Goal: Transaction & Acquisition: Purchase product/service

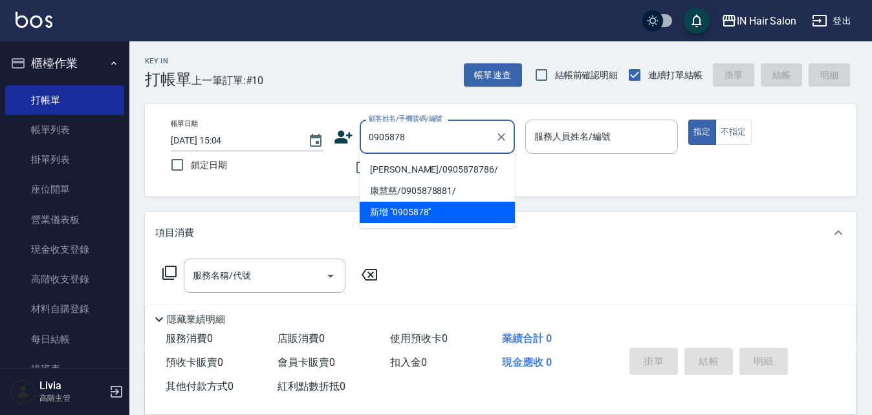
click at [429, 170] on li "[PERSON_NAME]/0905878786/" at bounding box center [437, 169] width 155 height 21
type input "[PERSON_NAME]/0905878786/"
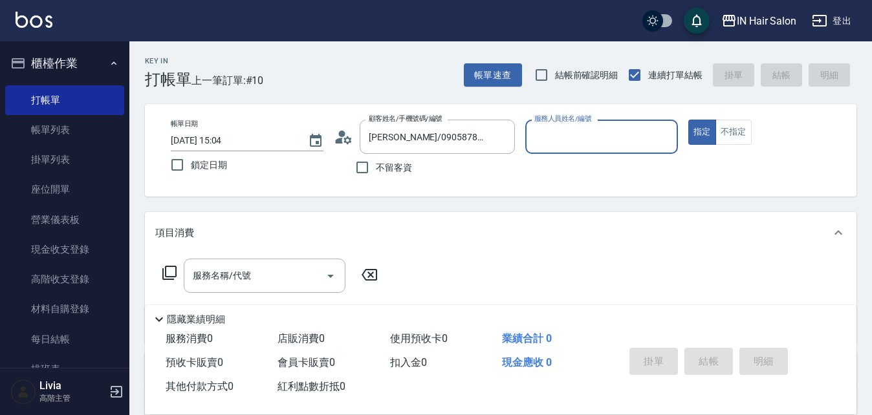
type input "6號設計師[PERSON_NAME]-6"
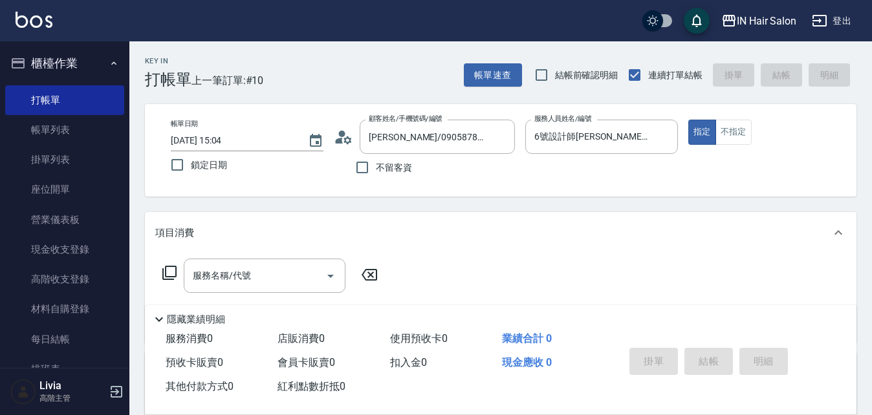
click at [169, 271] on icon at bounding box center [170, 273] width 16 height 16
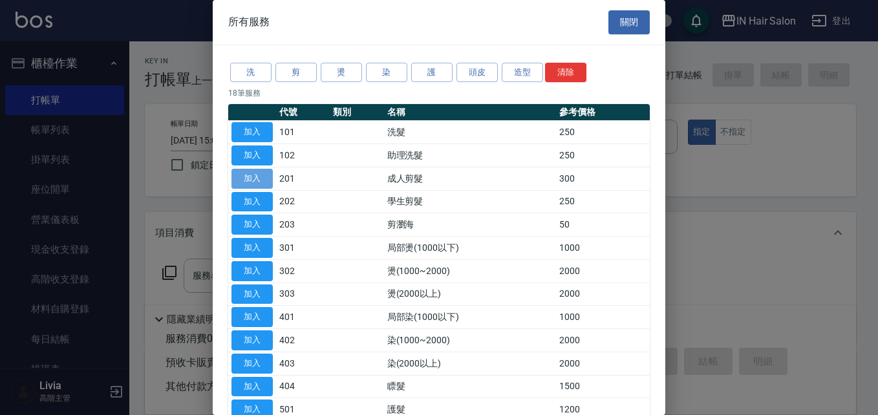
click at [257, 179] on button "加入" at bounding box center [252, 179] width 41 height 20
type input "成人剪髮(201)"
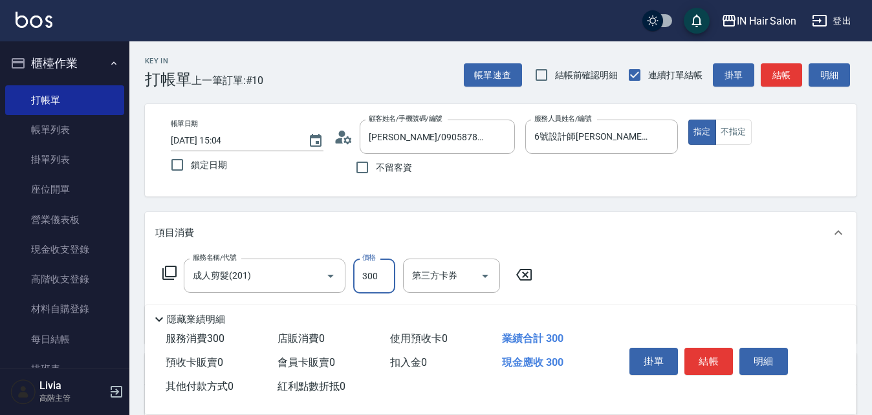
click at [389, 279] on input "300" at bounding box center [374, 276] width 42 height 35
type input "400"
click at [606, 275] on div "服務名稱/代號 成人剪髮(201) 服務名稱/代號 價格 400 價格 第三方卡券 第三方卡券" at bounding box center [500, 299] width 711 height 90
click at [706, 353] on button "結帳" at bounding box center [708, 361] width 49 height 27
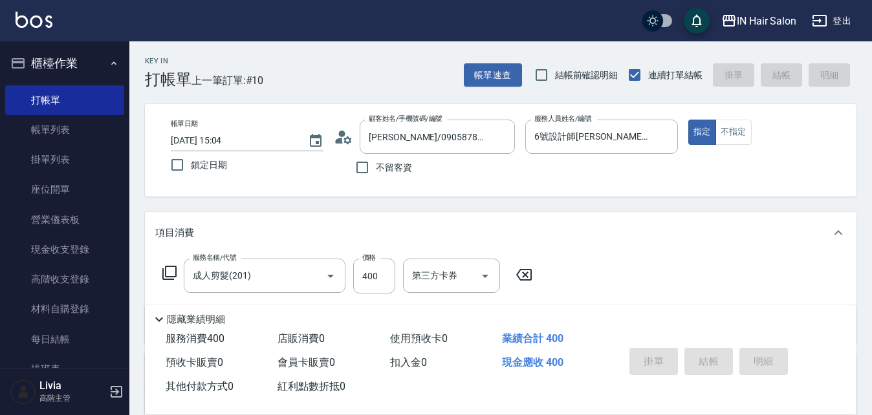
type input "[DATE] 16:44"
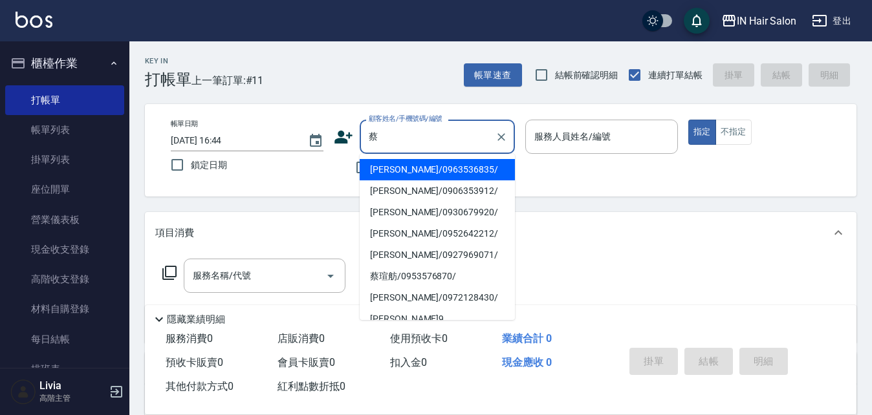
click at [382, 251] on li "[PERSON_NAME]/0927969071/" at bounding box center [437, 254] width 155 height 21
type input "[PERSON_NAME]/0927969071/"
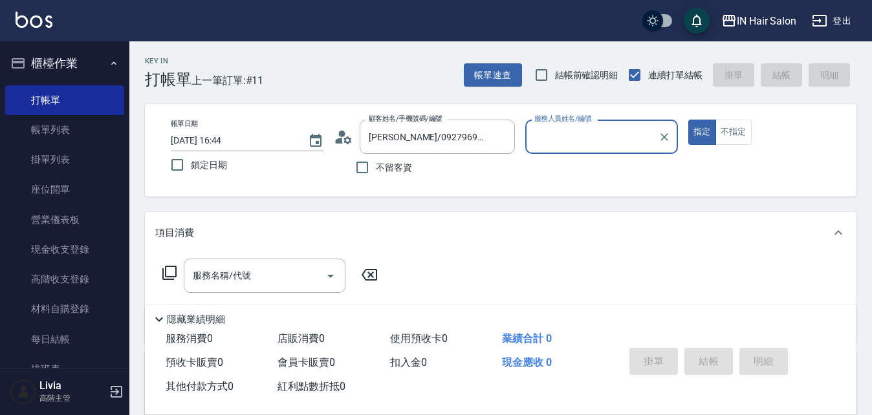
type input "7號設計師[PERSON_NAME]-7"
click at [171, 270] on icon at bounding box center [170, 273] width 16 height 16
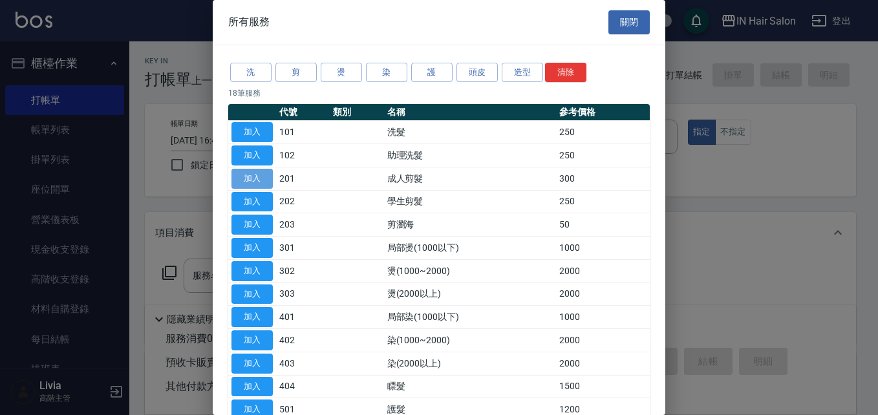
click at [265, 172] on button "加入" at bounding box center [252, 179] width 41 height 20
type input "成人剪髮(201)"
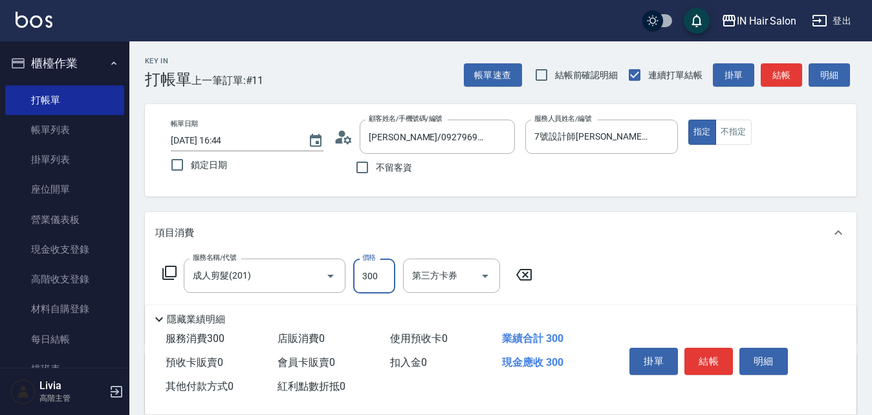
click at [375, 276] on input "300" at bounding box center [374, 276] width 42 height 35
type input "200"
click at [687, 254] on div "項目消費" at bounding box center [500, 232] width 711 height 41
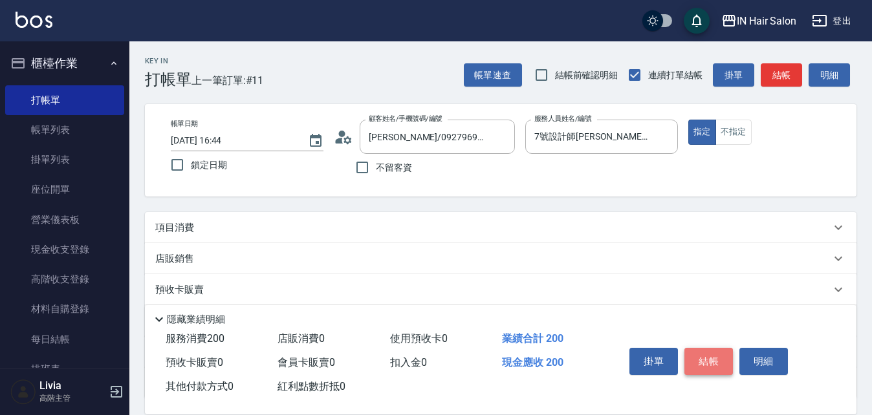
click at [701, 350] on button "結帳" at bounding box center [708, 361] width 49 height 27
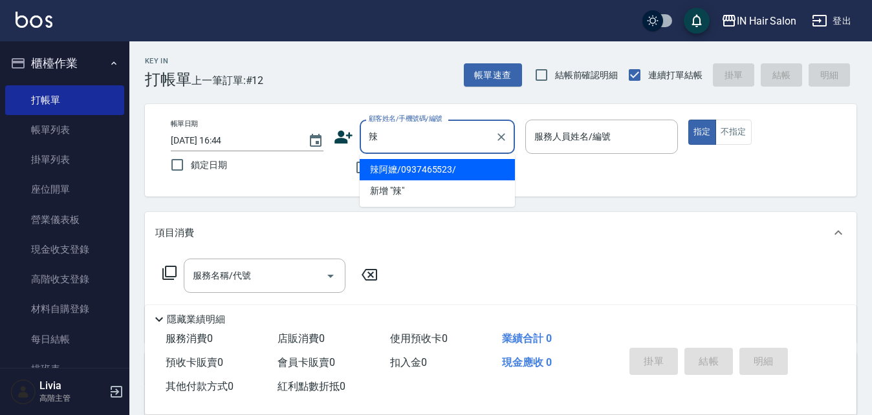
click at [404, 168] on li "辣阿嬤/0937465523/" at bounding box center [437, 169] width 155 height 21
type input "辣阿嬤/0937465523/"
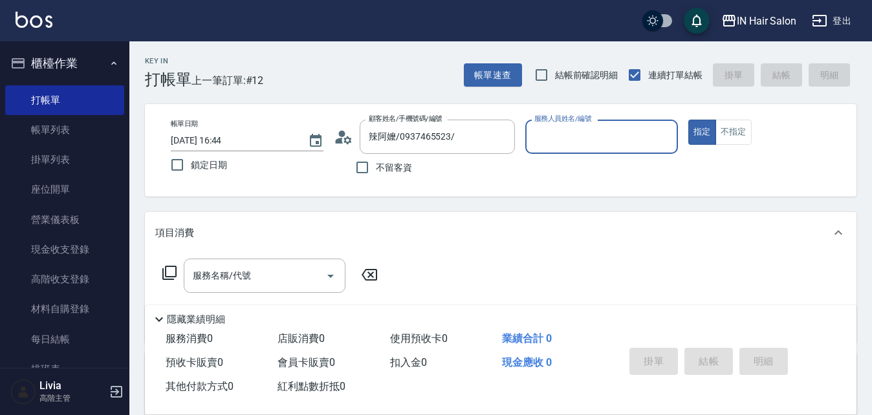
type input "8號店長Livia-8"
click at [168, 272] on icon at bounding box center [170, 273] width 16 height 16
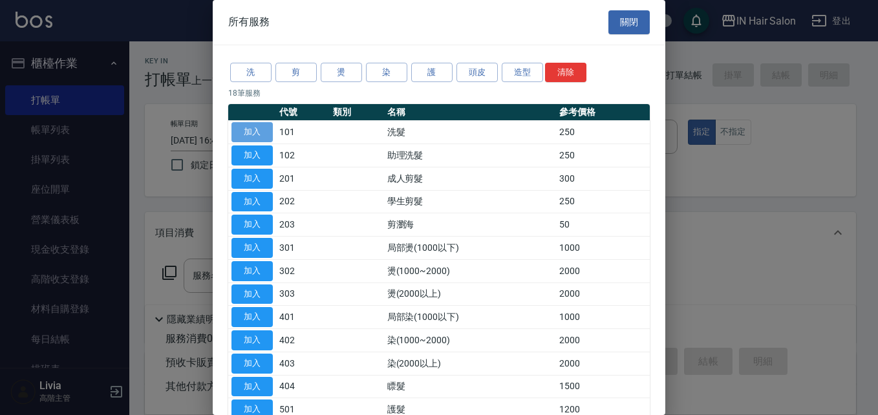
click at [265, 130] on button "加入" at bounding box center [252, 132] width 41 height 20
type input "洗髮(101)"
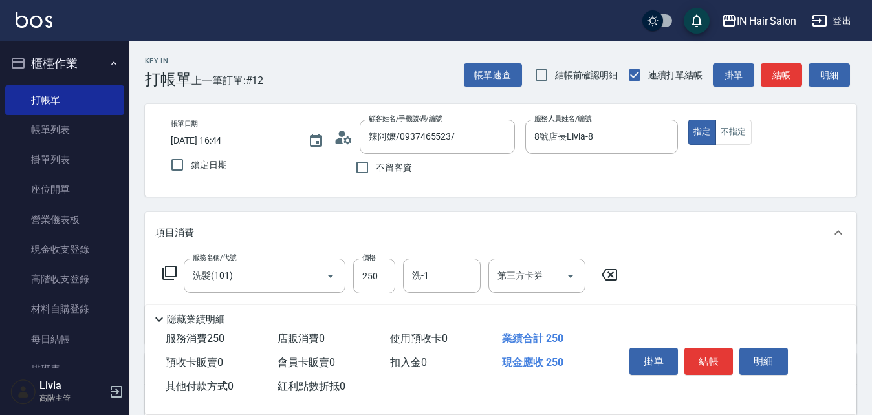
click at [174, 268] on icon at bounding box center [170, 273] width 16 height 16
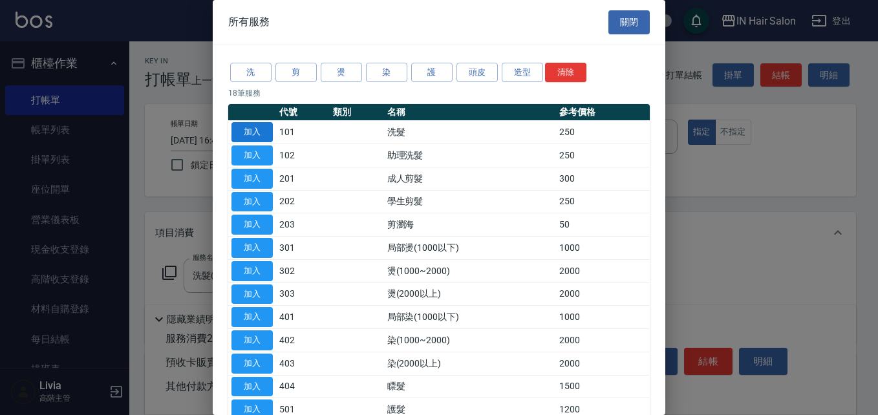
click at [256, 133] on button "加入" at bounding box center [252, 132] width 41 height 20
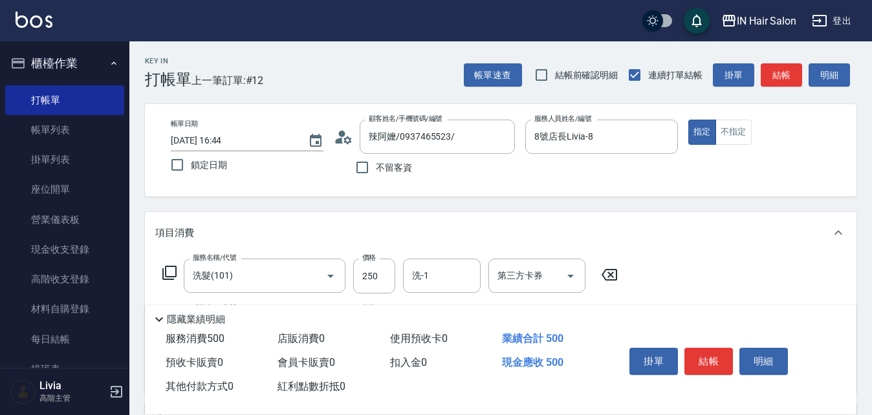
click at [168, 272] on icon at bounding box center [170, 273] width 16 height 16
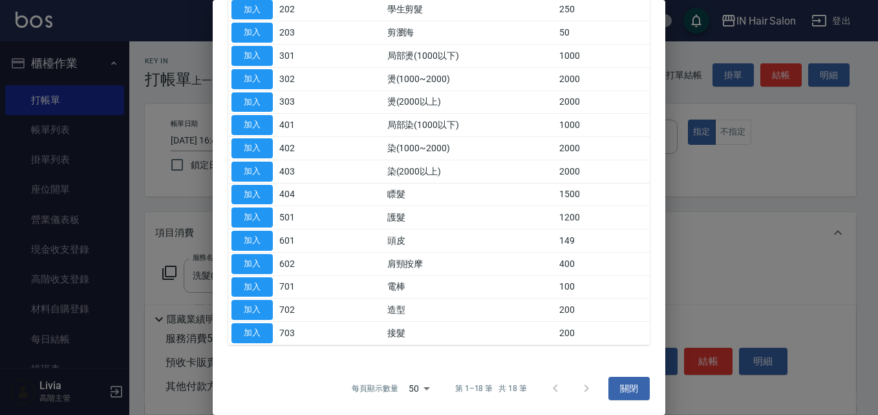
scroll to position [193, 0]
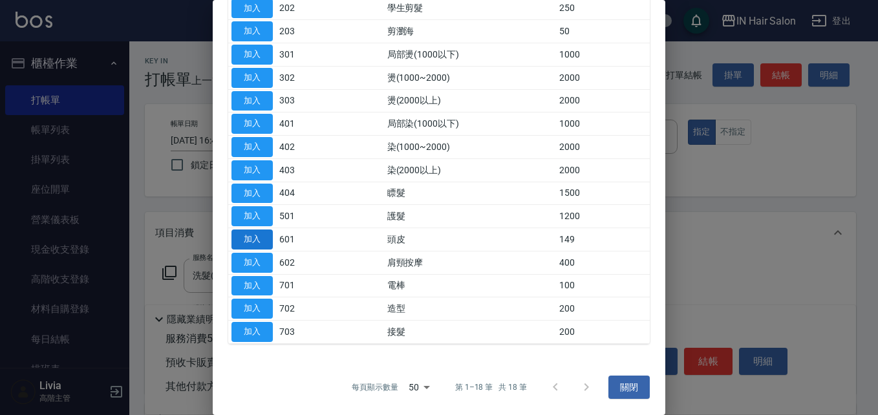
click at [263, 239] on button "加入" at bounding box center [252, 240] width 41 height 20
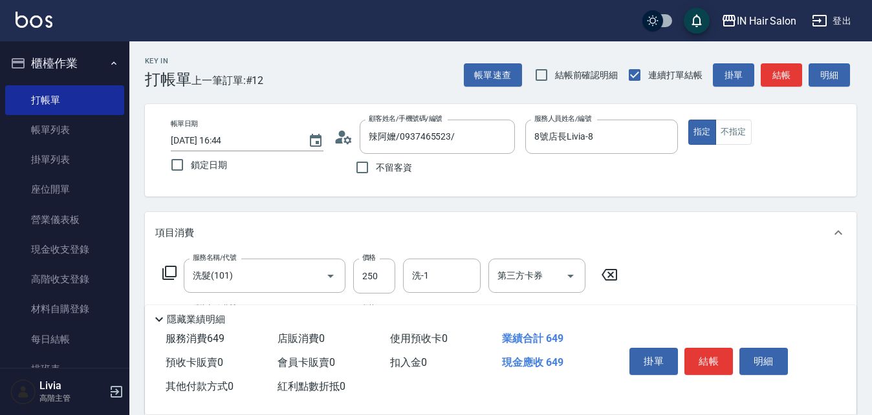
click at [171, 271] on icon at bounding box center [170, 273] width 16 height 16
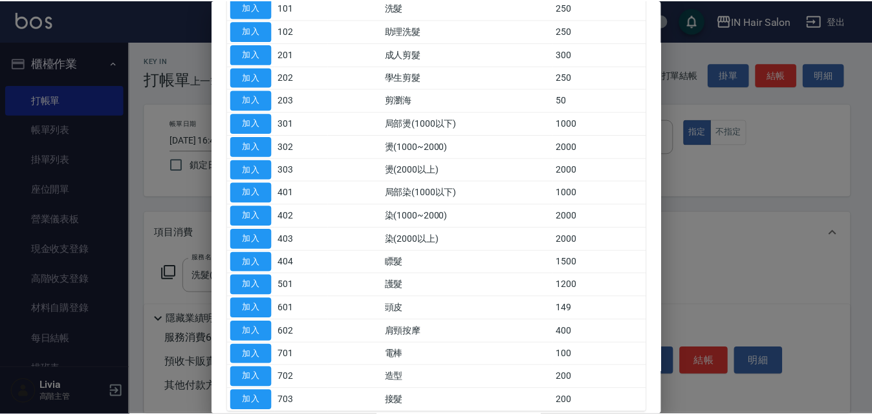
scroll to position [129, 0]
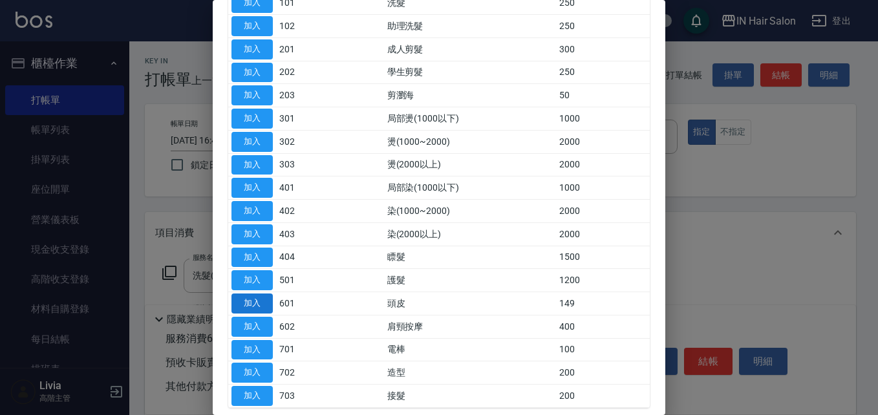
click at [257, 302] on button "加入" at bounding box center [252, 304] width 41 height 20
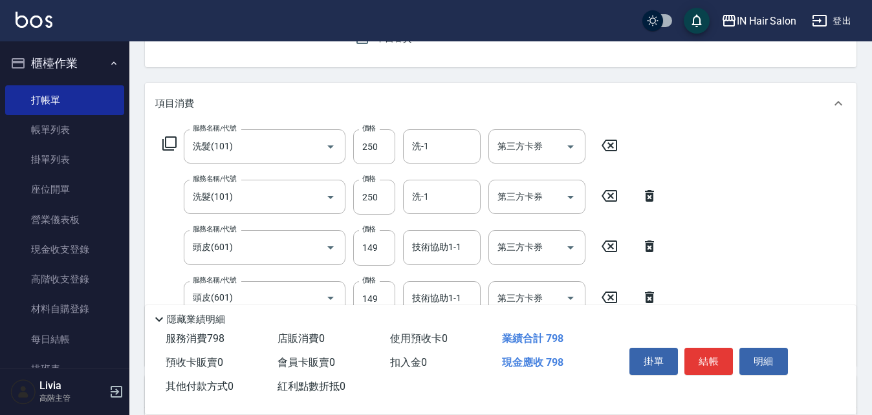
click at [397, 144] on div "服務名稱/代號 洗髮(101) 服務名稱/代號 價格 250 價格 洗-1 洗-1 第三方卡券 第三方卡券" at bounding box center [390, 146] width 470 height 35
click at [389, 147] on input "250" at bounding box center [374, 146] width 42 height 35
type input "300"
click at [345, 223] on div "服務名稱/代號 洗髮(101) 服務名稱/代號 價格 300 價格 洗-1 洗-1 第三方卡券 第三方卡券 服務名稱/代號 洗髮(101) 服務名稱/代號 價…" at bounding box center [410, 242] width 510 height 226
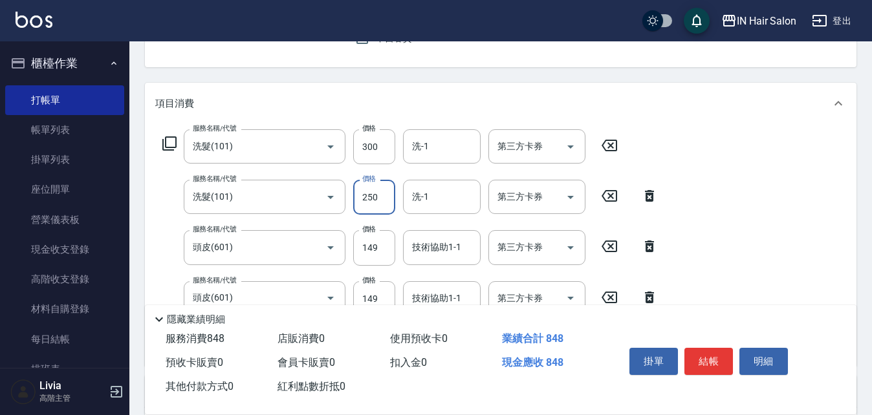
click at [388, 193] on input "250" at bounding box center [374, 197] width 42 height 35
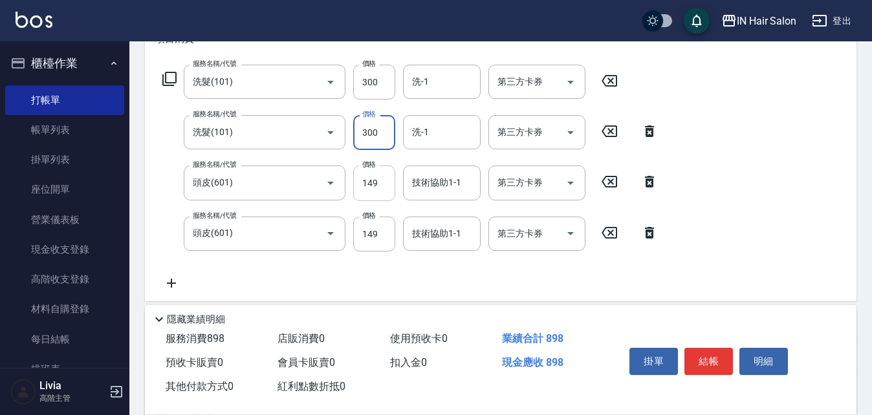
type input "300"
click at [380, 176] on input "149" at bounding box center [374, 183] width 42 height 35
type input "100"
drag, startPoint x: 340, startPoint y: 265, endPoint x: 345, endPoint y: 260, distance: 7.3
click at [340, 265] on div "服務名稱/代號 洗髮(101) 服務名稱/代號 價格 300 價格 洗-1 洗-1 第三方卡券 第三方卡券 服務名稱/代號 洗髮(101) 服務名稱/代號 價…" at bounding box center [410, 178] width 510 height 226
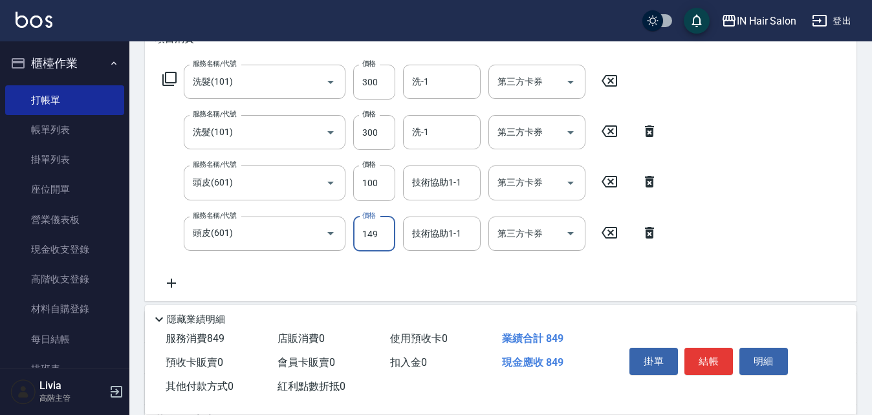
drag, startPoint x: 382, startPoint y: 233, endPoint x: 376, endPoint y: 240, distance: 8.7
click at [382, 233] on input "149" at bounding box center [374, 234] width 42 height 35
type input "100"
click at [323, 261] on div "服務名稱/代號 洗髮(101) 服務名稱/代號 價格 300 價格 洗-1 洗-1 第三方卡券 第三方卡券 服務名稱/代號 洗髮(101) 服務名稱/代號 價…" at bounding box center [410, 178] width 510 height 226
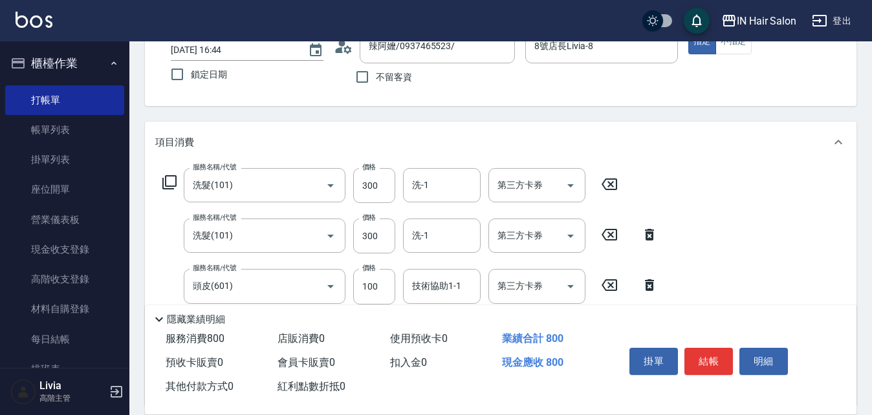
scroll to position [0, 0]
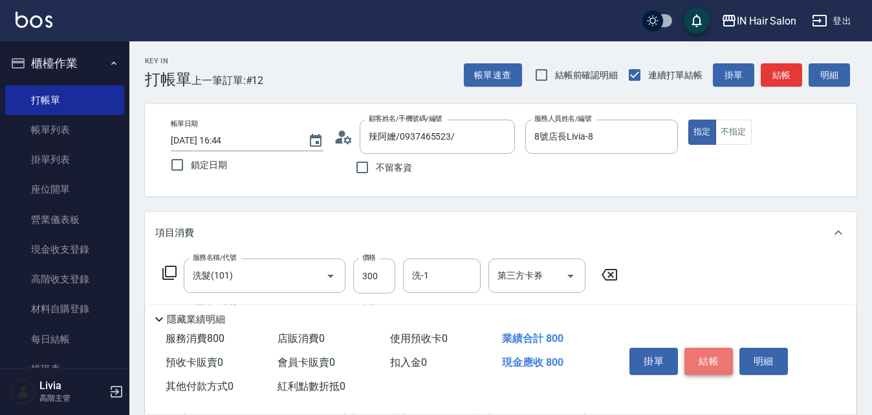
click at [707, 357] on button "結帳" at bounding box center [708, 361] width 49 height 27
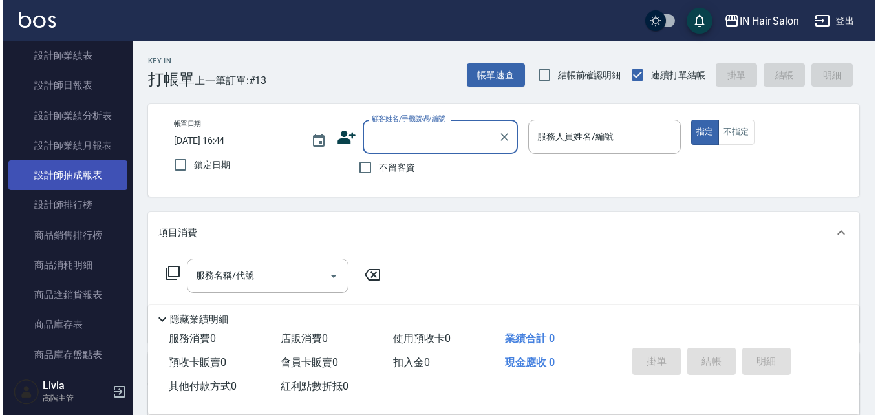
scroll to position [906, 0]
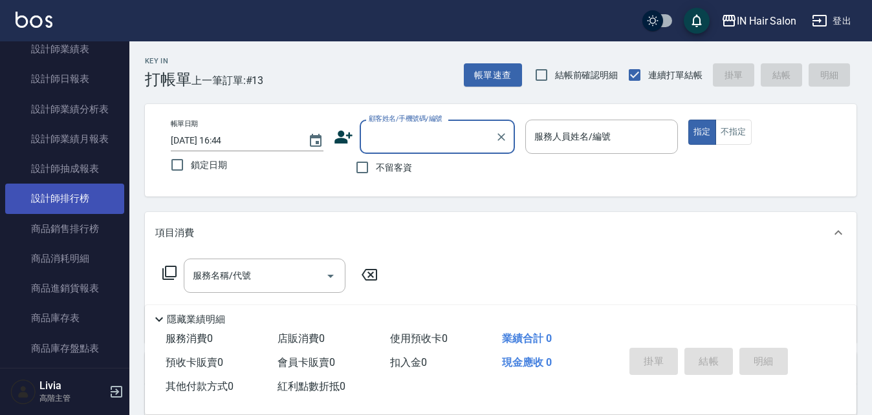
click at [97, 192] on link "設計師排行榜" at bounding box center [64, 199] width 119 height 30
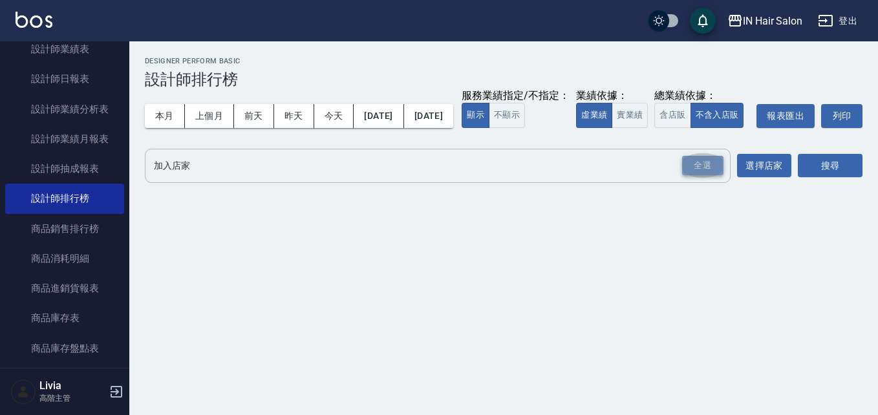
click at [699, 176] on div "全選" at bounding box center [702, 166] width 41 height 20
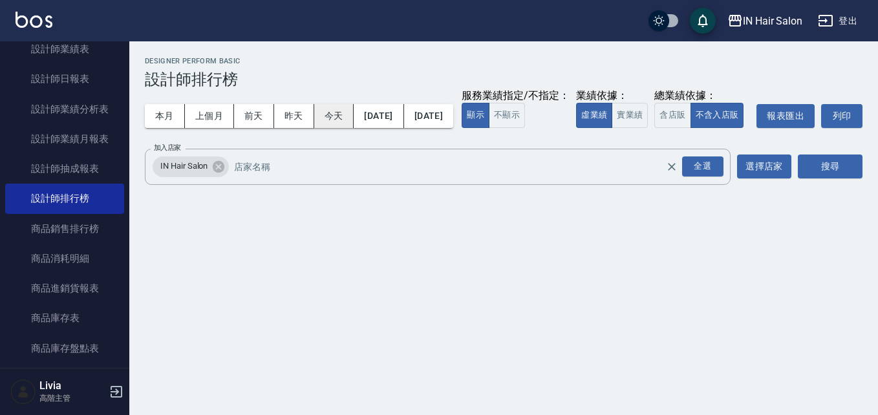
click at [340, 116] on button "今天" at bounding box center [334, 116] width 40 height 24
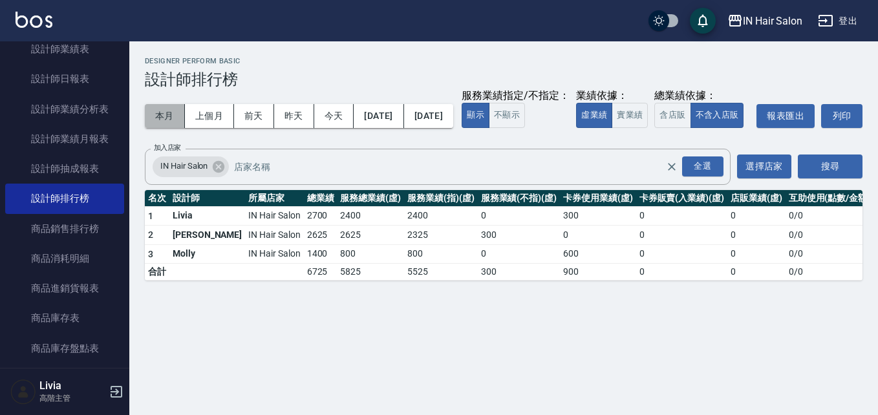
click at [166, 118] on button "本月" at bounding box center [165, 116] width 40 height 24
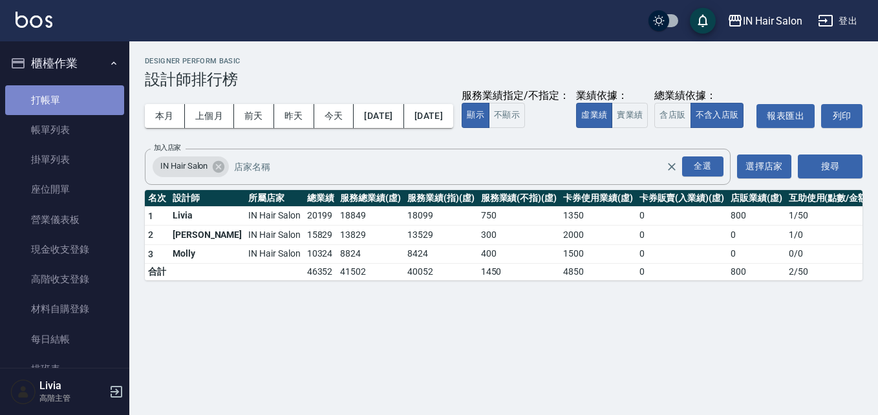
click at [69, 98] on link "打帳單" at bounding box center [64, 100] width 119 height 30
